Goal: Task Accomplishment & Management: Manage account settings

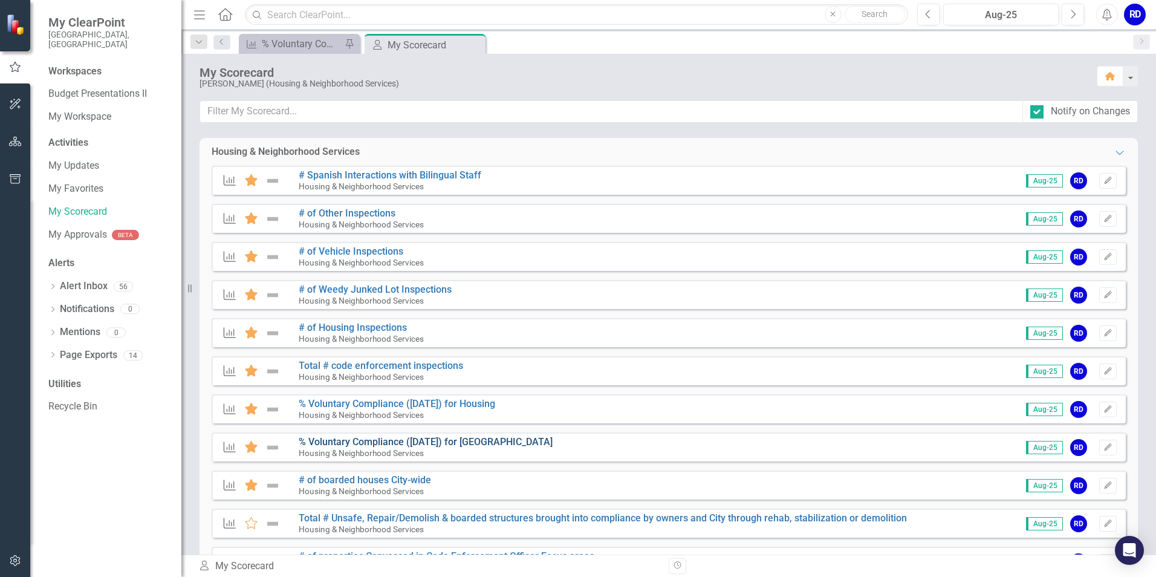
click at [361, 443] on link "% Voluntary Compliance ([DATE]) for [GEOGRAPHIC_DATA]" at bounding box center [426, 441] width 254 height 11
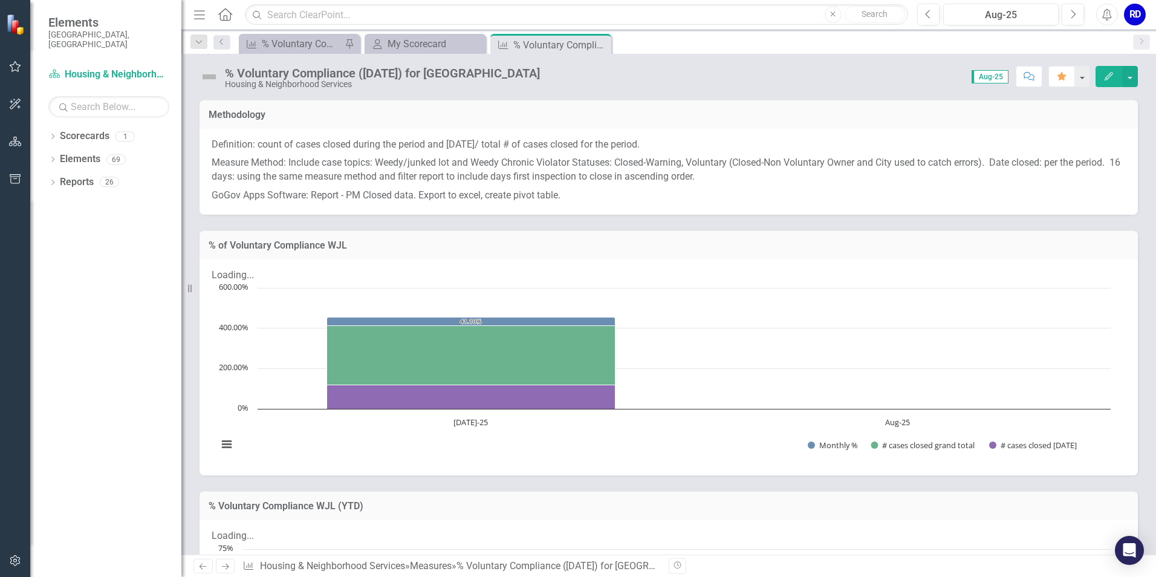
click at [352, 199] on p "GoGov Apps Software: Report - PM Closed data. Export to excel, create pivot tab…" at bounding box center [669, 194] width 914 height 16
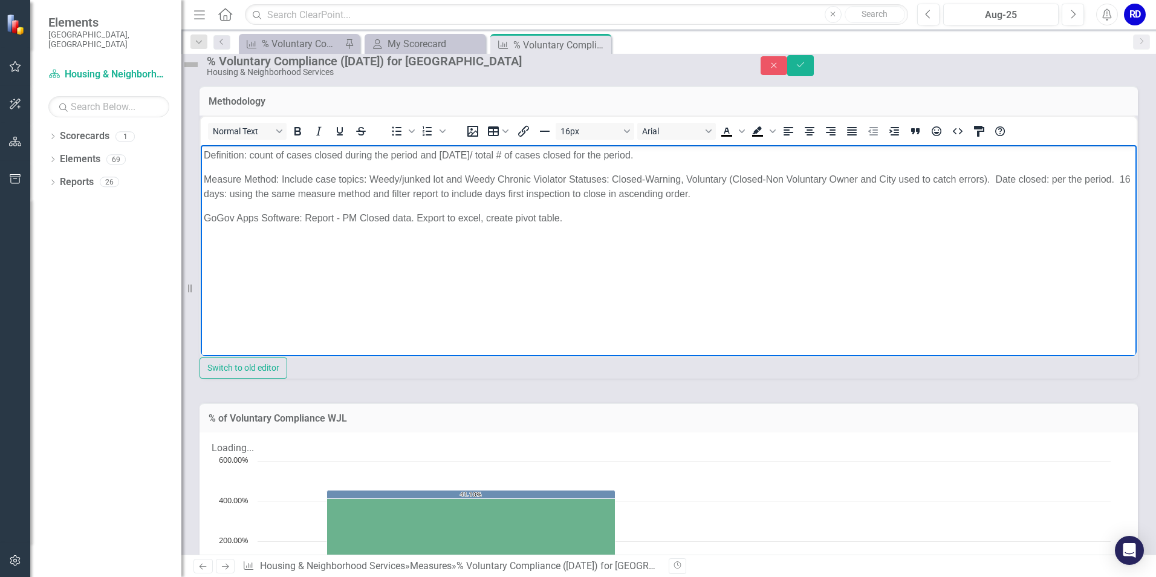
click at [358, 216] on p "GoGov Apps Software: Report - PM Closed data. Export to excel, create pivot tab…" at bounding box center [669, 217] width 930 height 15
click at [542, 219] on p "GoGov Apps Software: Report - PM% Voluntary Compliance WJL Closed data. Export …" at bounding box center [669, 217] width 930 height 15
drag, startPoint x: 559, startPoint y: 218, endPoint x: 632, endPoint y: 221, distance: 73.8
click at [632, 221] on p "GoGov Apps Software: Report - PM% Voluntary Compliance WJL. Export to excel, cr…" at bounding box center [669, 217] width 930 height 15
click at [563, 214] on p "GoGov Apps Software: Report - PM% Voluntary Compliance WJL. Export to excel, Fi…" at bounding box center [669, 217] width 930 height 15
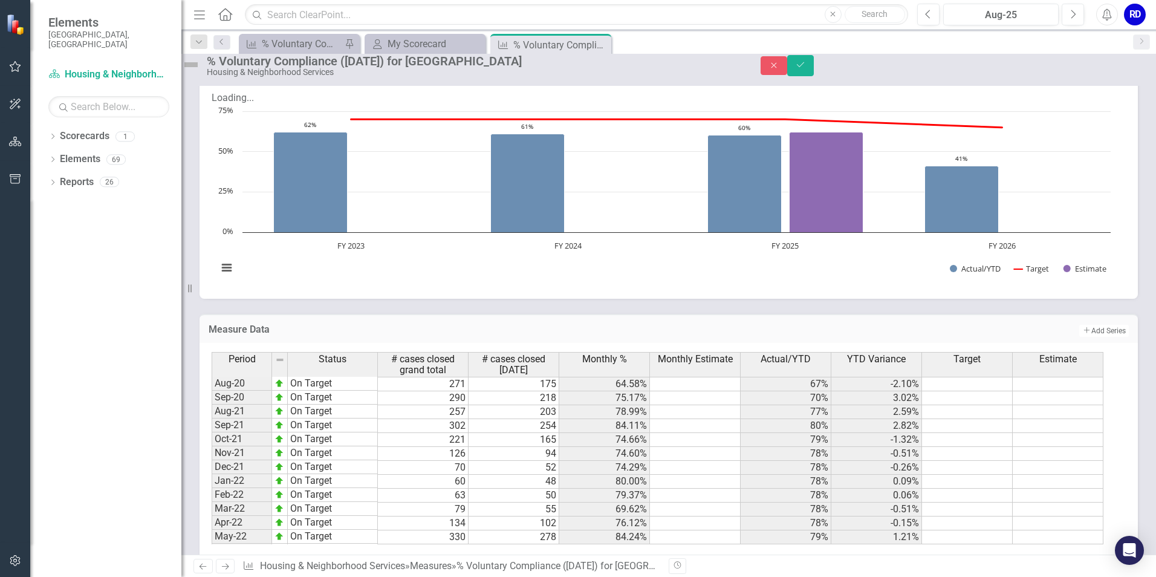
scroll to position [665, 0]
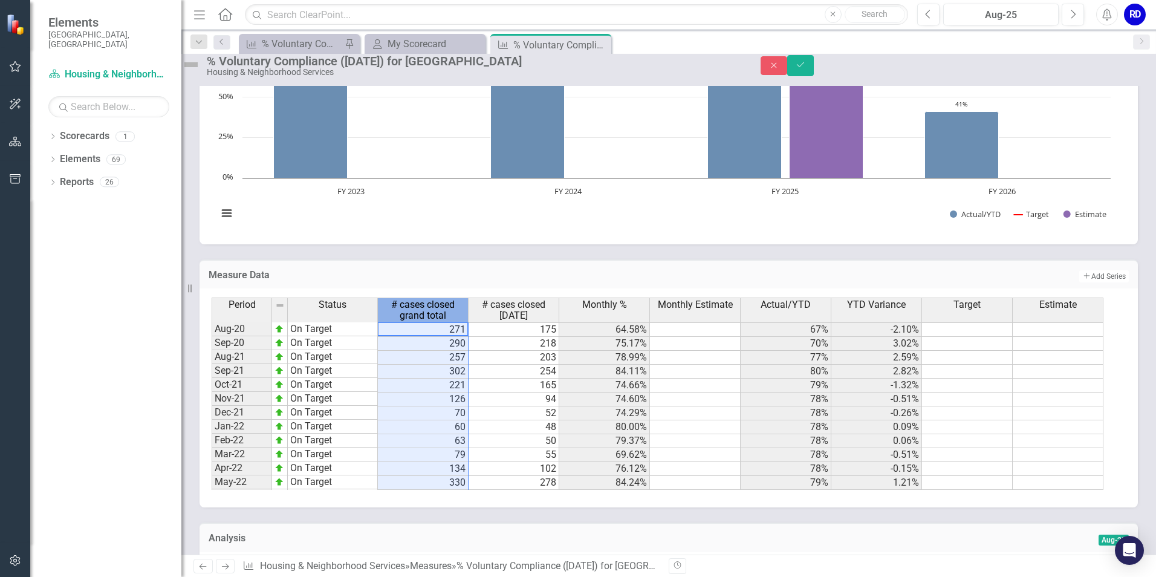
click at [460, 320] on span "# cases closed grand total" at bounding box center [422, 309] width 85 height 21
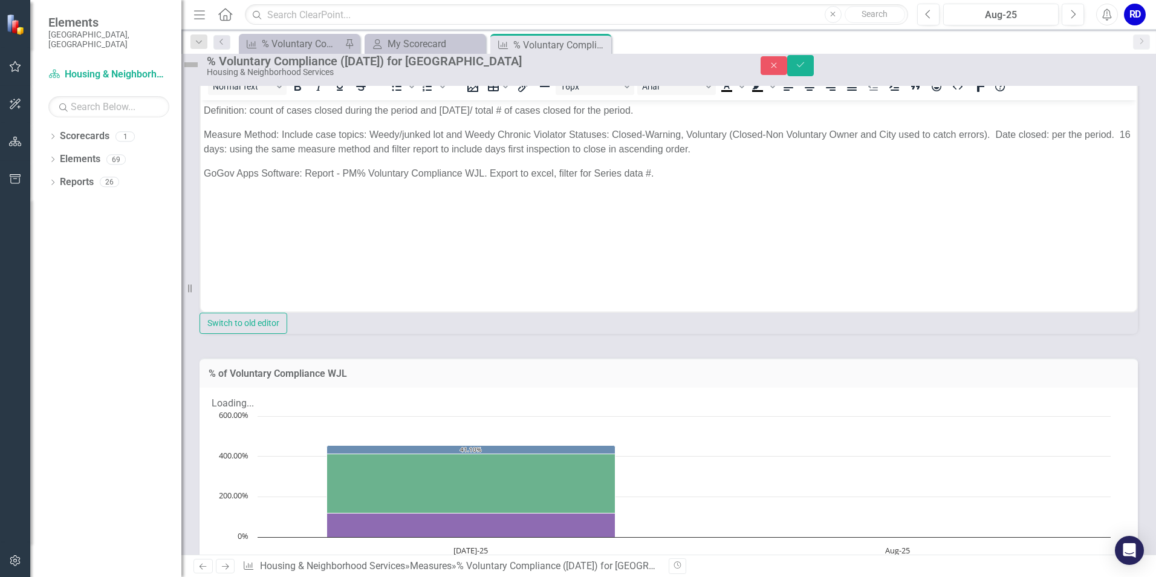
scroll to position [0, 0]
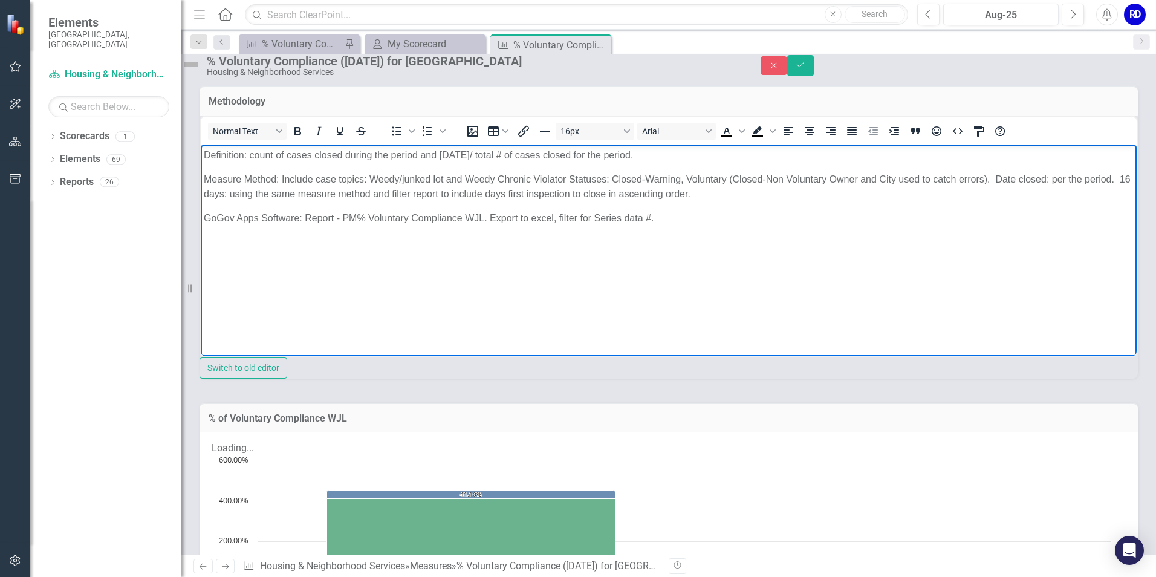
click at [652, 216] on p "GoGov Apps Software: Report - PM% Voluntary Compliance WJL. Export to excel, fi…" at bounding box center [669, 217] width 930 height 15
click at [718, 217] on p "GoGov Apps Software: Report - PM% Voluntary Compliance WJL. Export to excel, fi…" at bounding box center [669, 217] width 930 height 15
click at [765, 215] on p "GoGov Apps Software: Report - PM% Voluntary Compliance WJL. Export to excel, fi…" at bounding box center [669, 217] width 930 height 15
drag, startPoint x: 642, startPoint y: 217, endPoint x: 625, endPoint y: 216, distance: 16.9
click at [625, 216] on p "GoGov Apps Software: Report - PM% Voluntary Compliance WJL. Export to excel, fi…" at bounding box center [669, 217] width 930 height 15
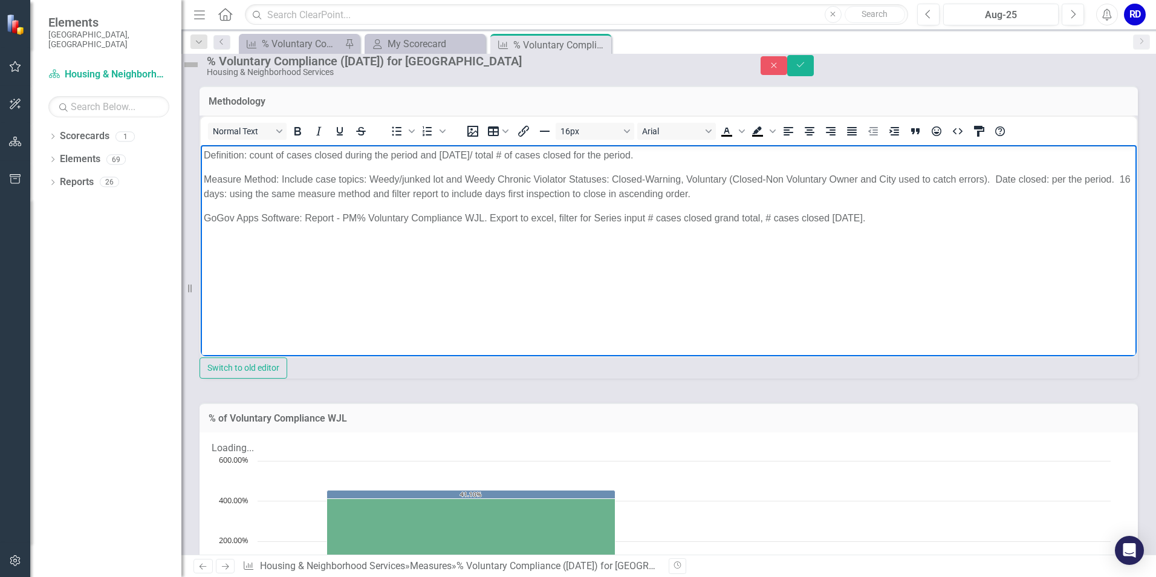
click at [644, 218] on p "GoGov Apps Software: Report - PM% Voluntary Compliance WJL. Export to excel, fi…" at bounding box center [669, 217] width 930 height 15
click at [814, 72] on button "Save" at bounding box center [800, 65] width 27 height 21
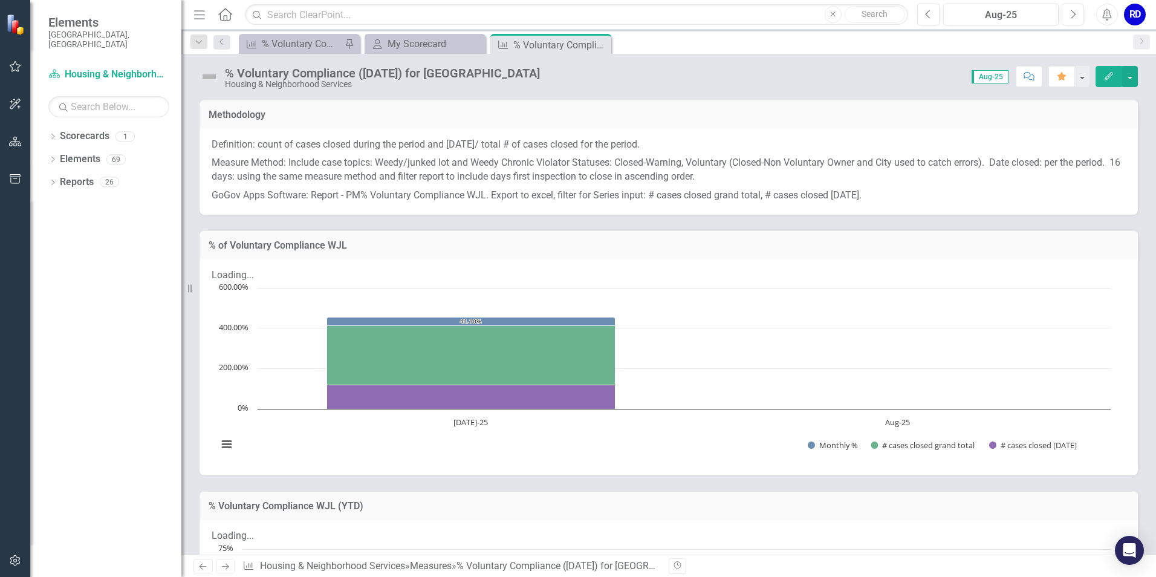
scroll to position [302, 0]
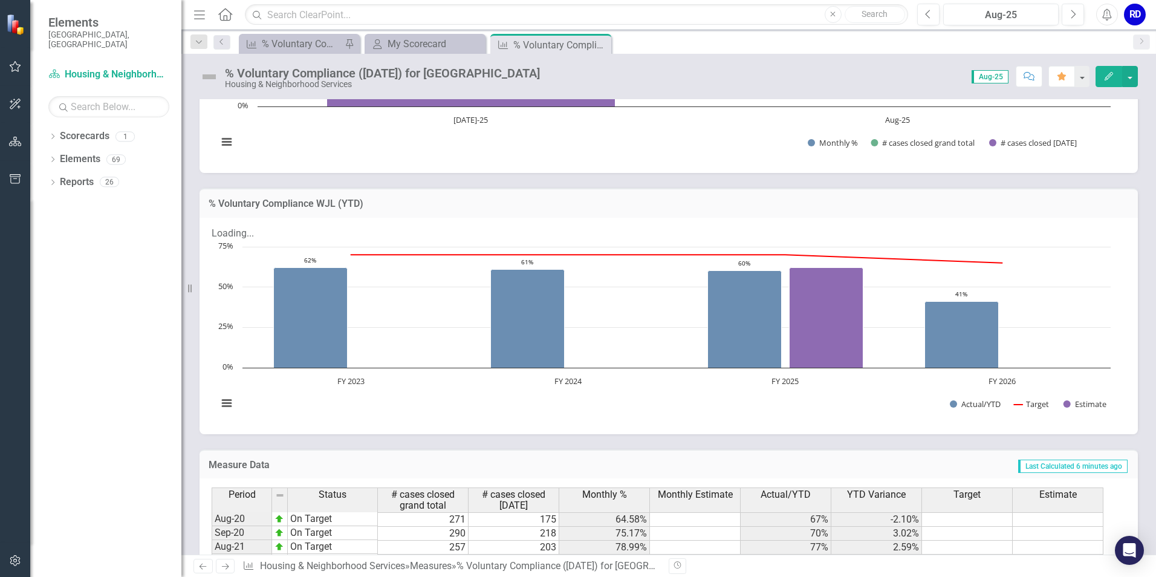
click at [222, 569] on icon "Next" at bounding box center [225, 566] width 10 height 8
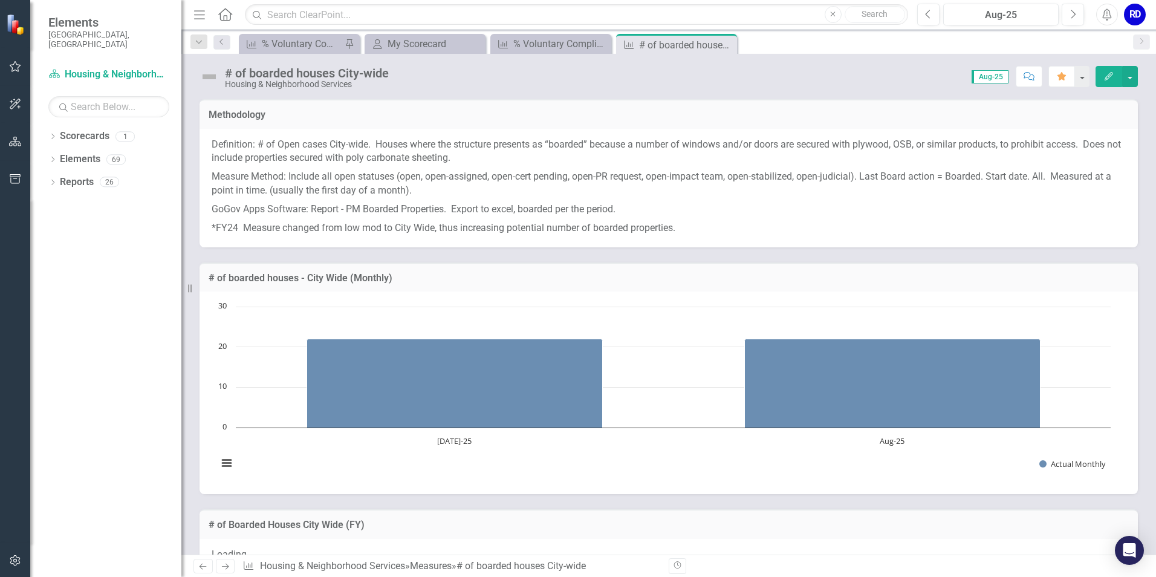
click at [195, 565] on link "Previous" at bounding box center [202, 566] width 19 height 15
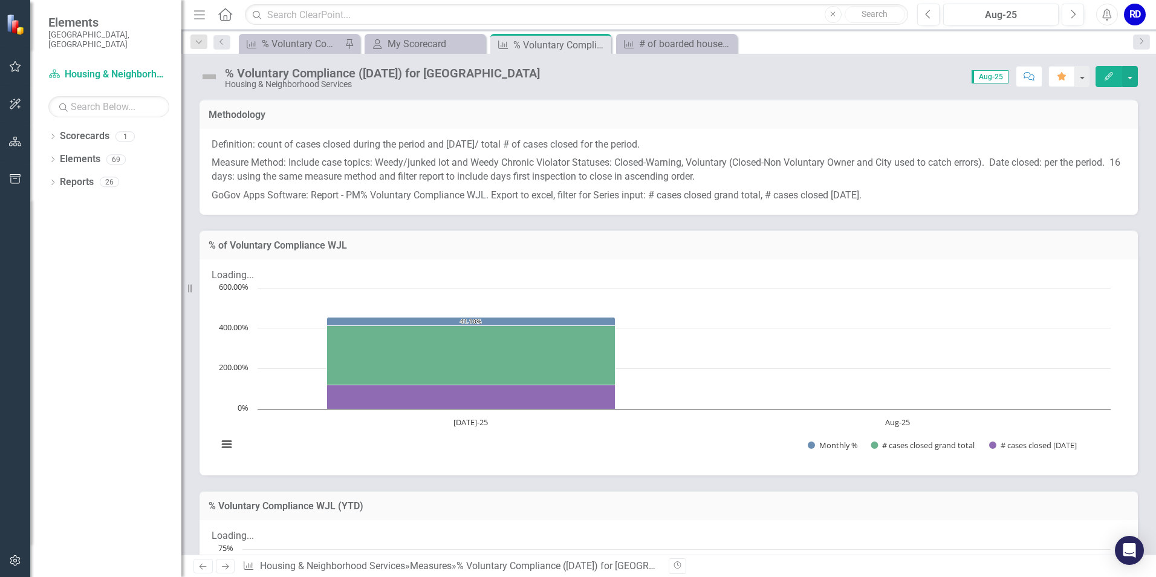
click at [195, 565] on link "Previous" at bounding box center [202, 566] width 19 height 15
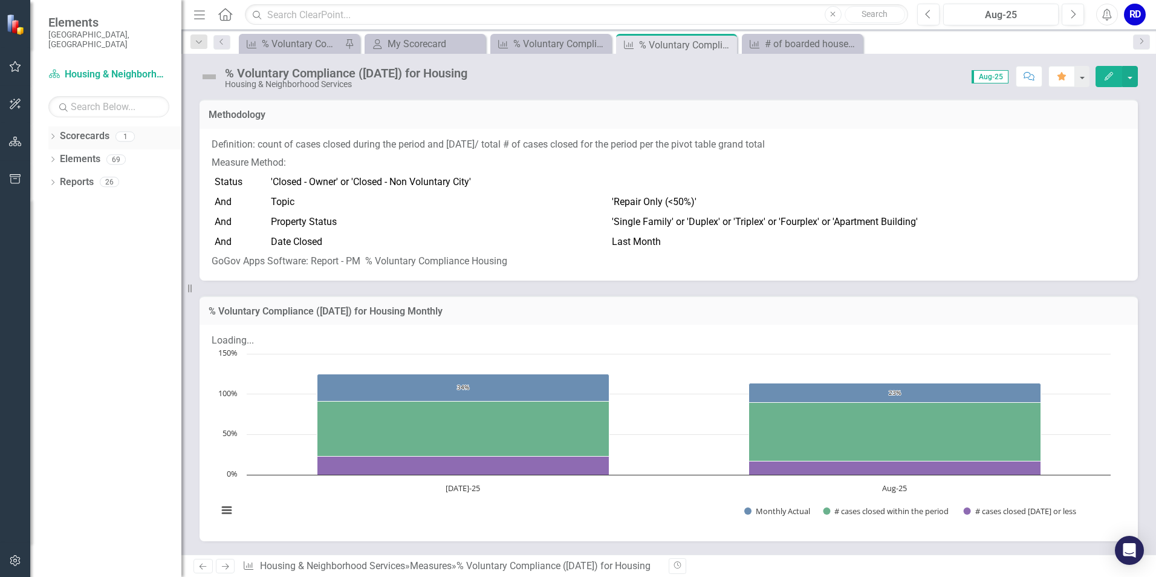
click at [52, 134] on icon at bounding box center [52, 136] width 3 height 5
click at [12, 62] on icon "button" at bounding box center [15, 67] width 13 height 10
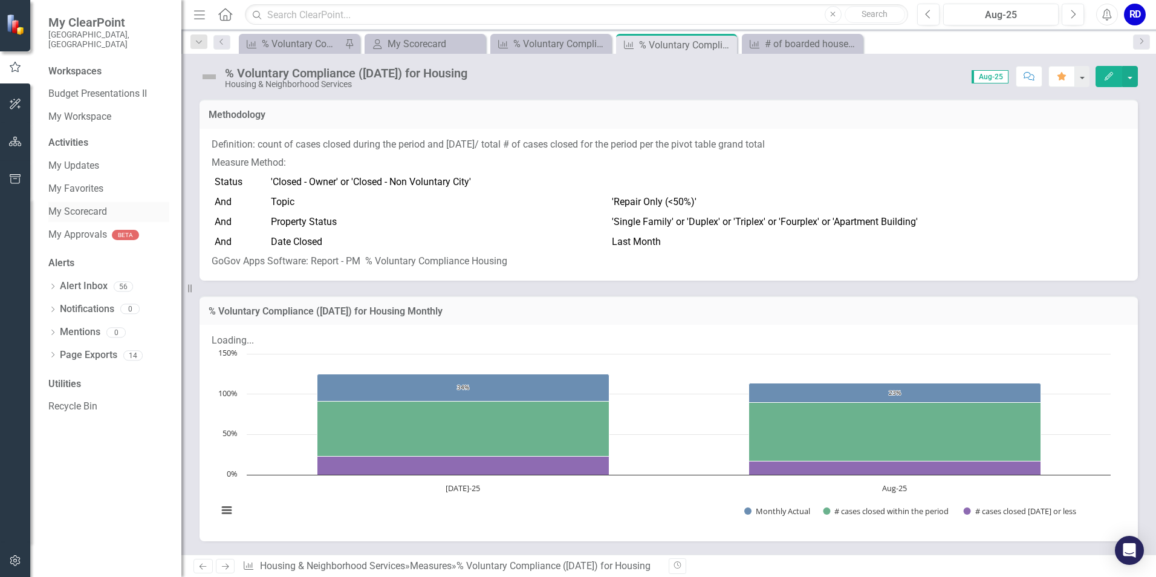
click at [70, 205] on link "My Scorecard" at bounding box center [108, 212] width 121 height 14
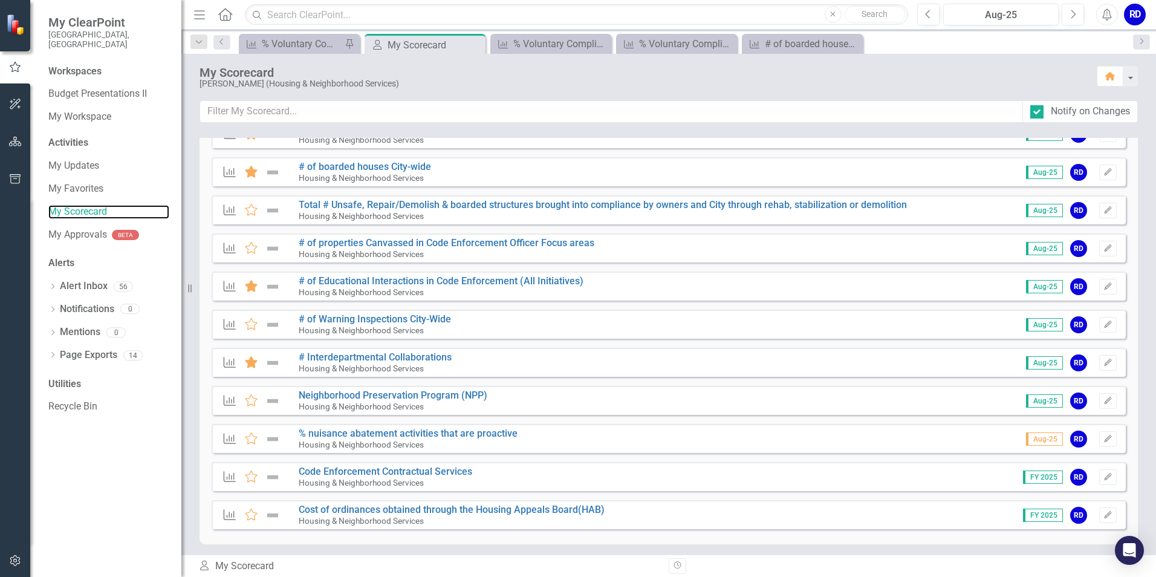
scroll to position [318, 0]
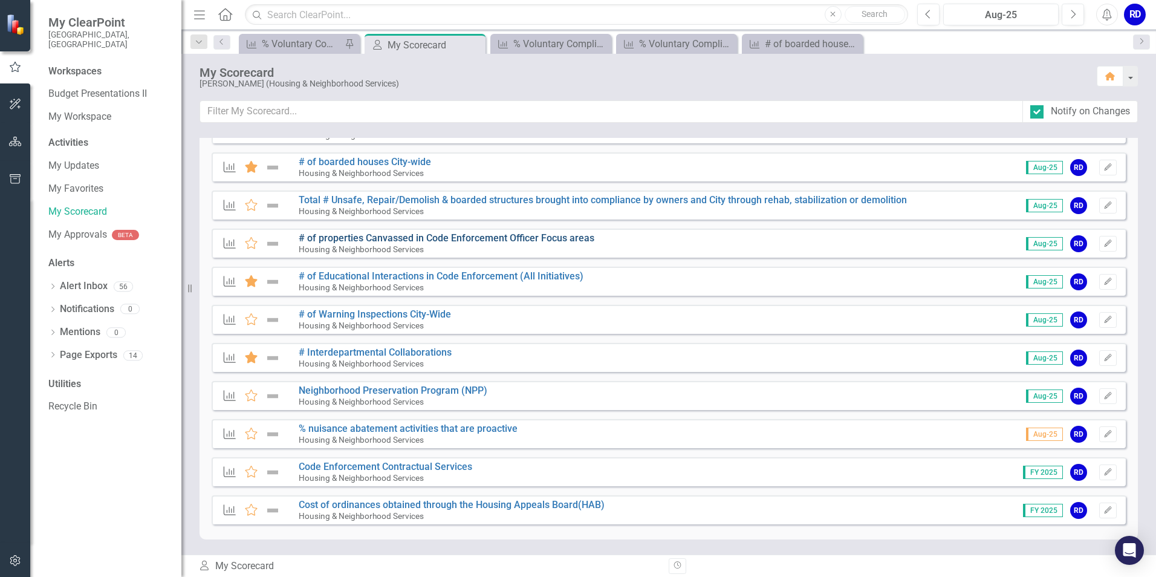
click at [392, 240] on link "# of properties Canvassed in Code Enforcement Officer Focus areas" at bounding box center [447, 237] width 296 height 11
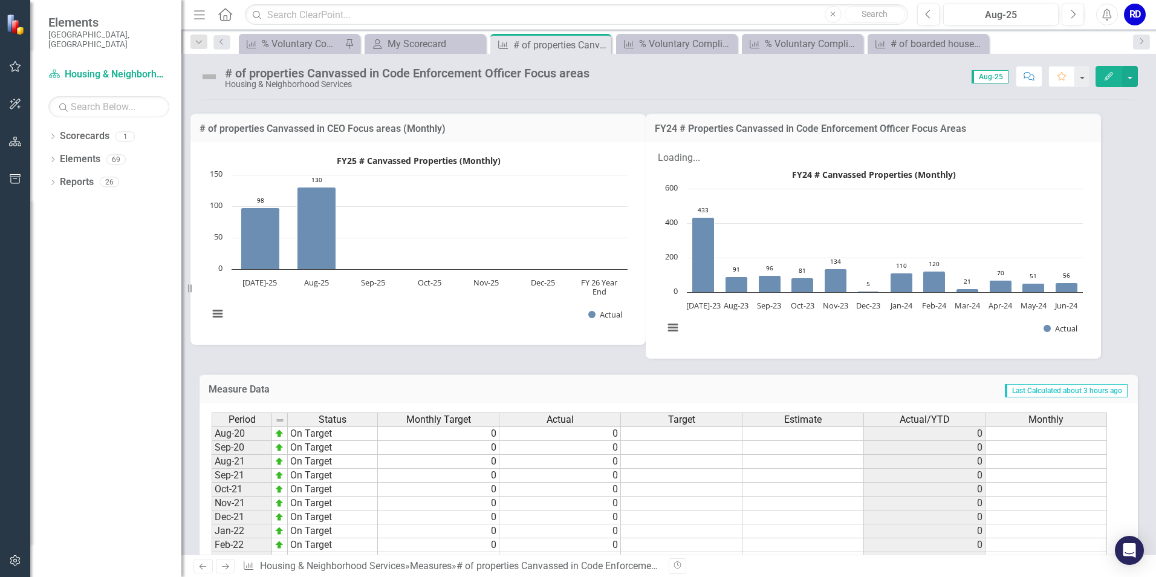
scroll to position [363, 0]
